Goal: Answer question/provide support: Answer question/provide support

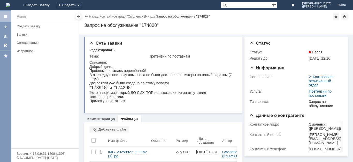
click at [26, 33] on div "Заявки" at bounding box center [46, 35] width 59 height 4
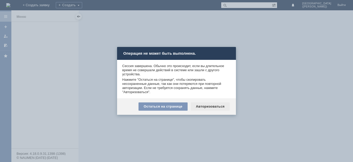
click at [203, 107] on div "Авторизоваться" at bounding box center [209, 106] width 39 height 8
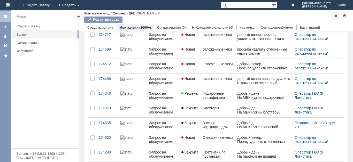
scroll to position [48, 0]
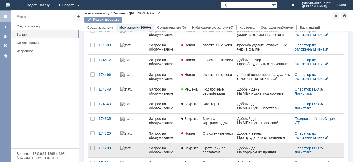
click at [104, 150] on div "174298" at bounding box center [108, 148] width 18 height 4
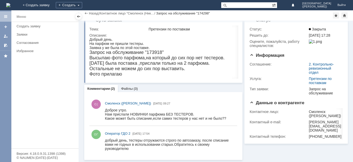
scroll to position [9, 0]
